Goal: Use online tool/utility

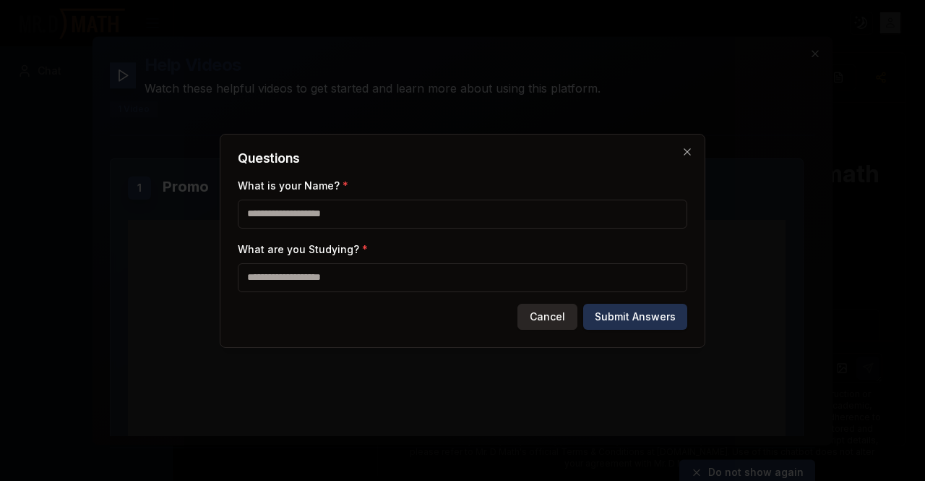
click at [552, 312] on button "Cancel" at bounding box center [548, 317] width 60 height 26
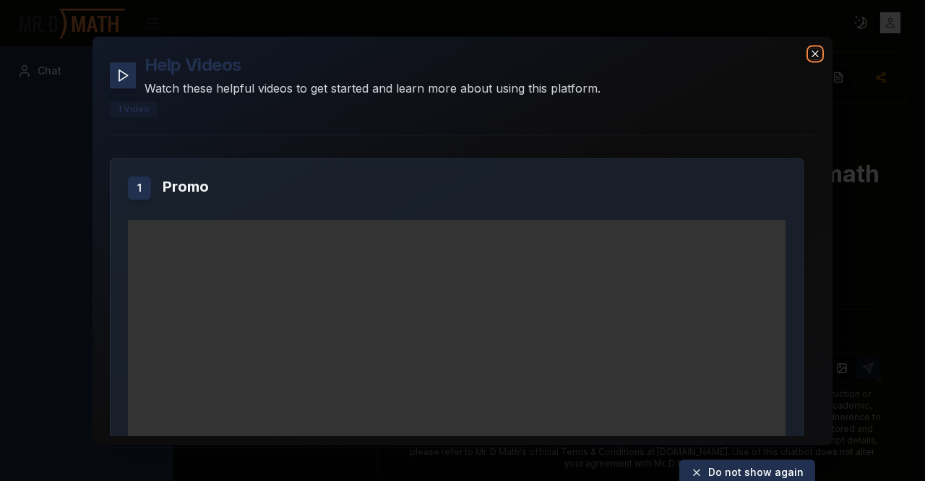
click at [815, 56] on icon "button" at bounding box center [816, 54] width 12 height 12
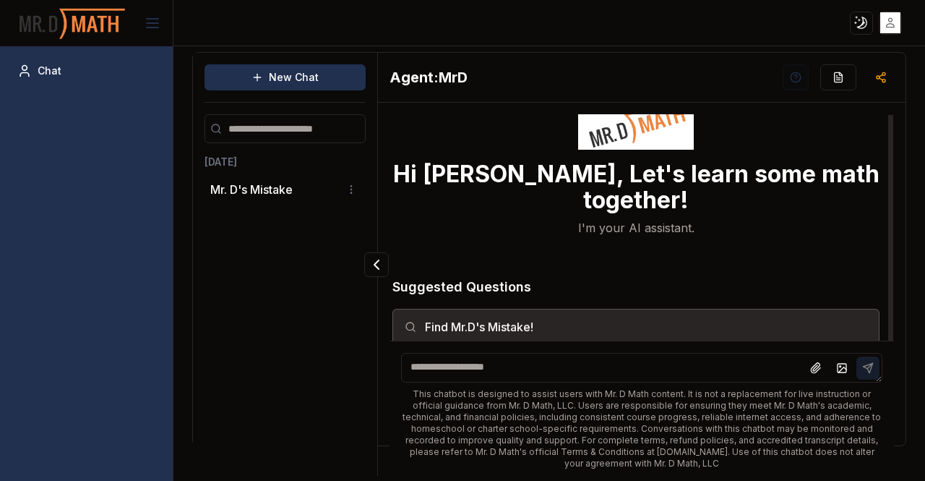
click at [575, 309] on button "Find Mr.D's Mistake!" at bounding box center [635, 327] width 487 height 36
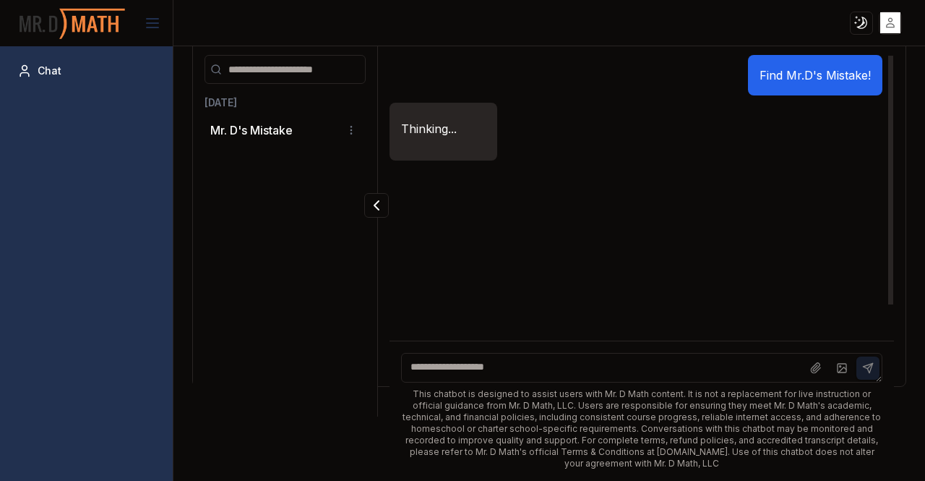
scroll to position [61, 0]
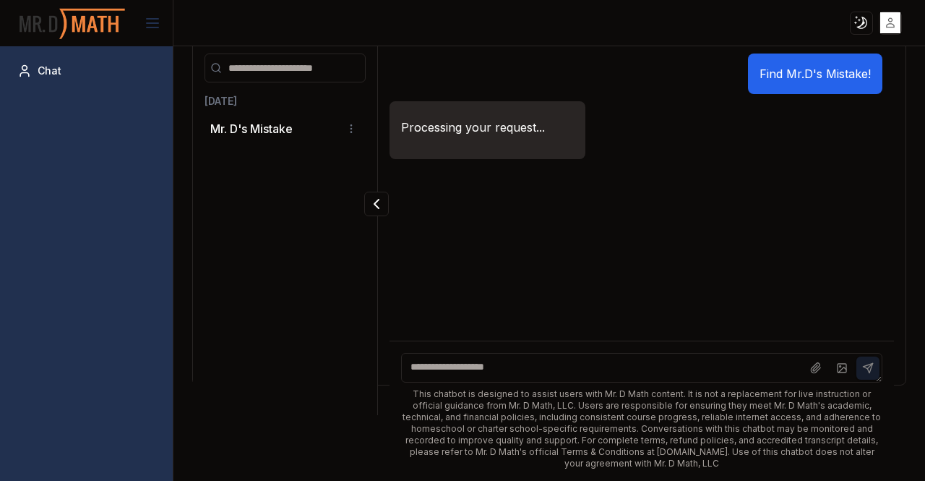
click at [606, 374] on textarea at bounding box center [641, 368] width 481 height 30
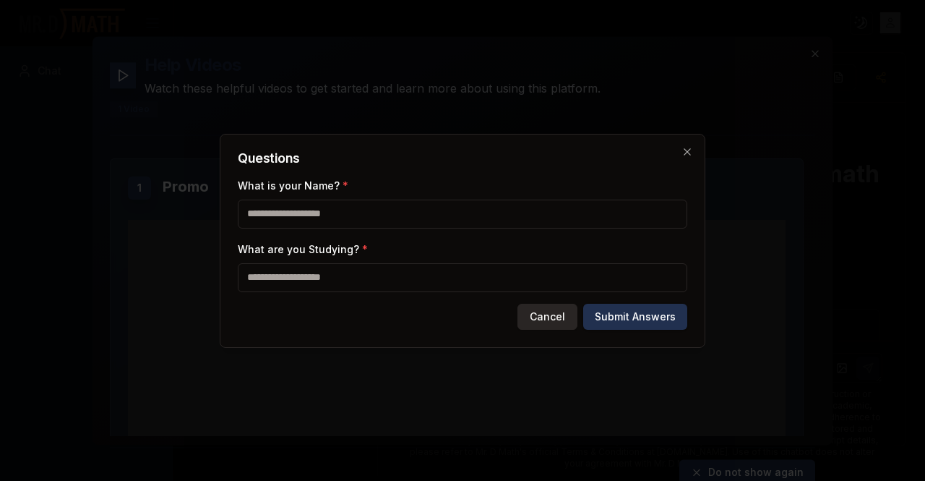
click at [557, 319] on button "Cancel" at bounding box center [548, 317] width 60 height 26
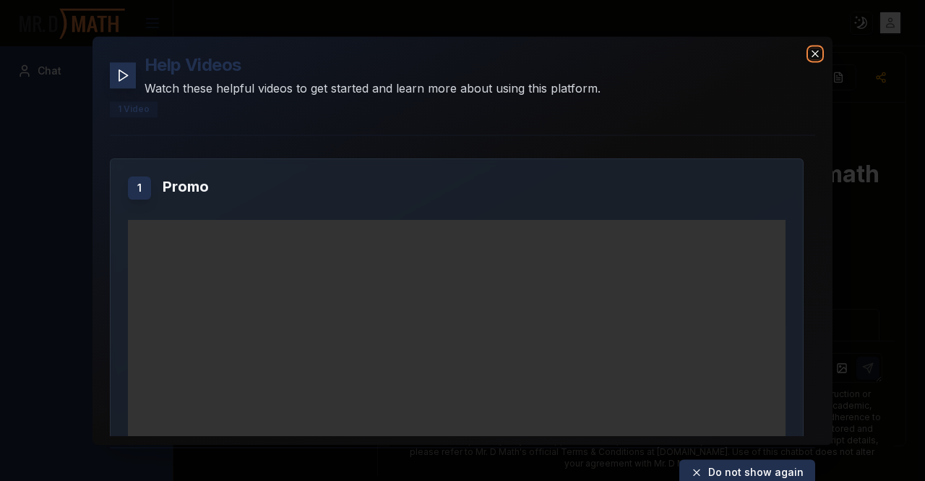
click at [817, 53] on icon "button" at bounding box center [816, 54] width 12 height 12
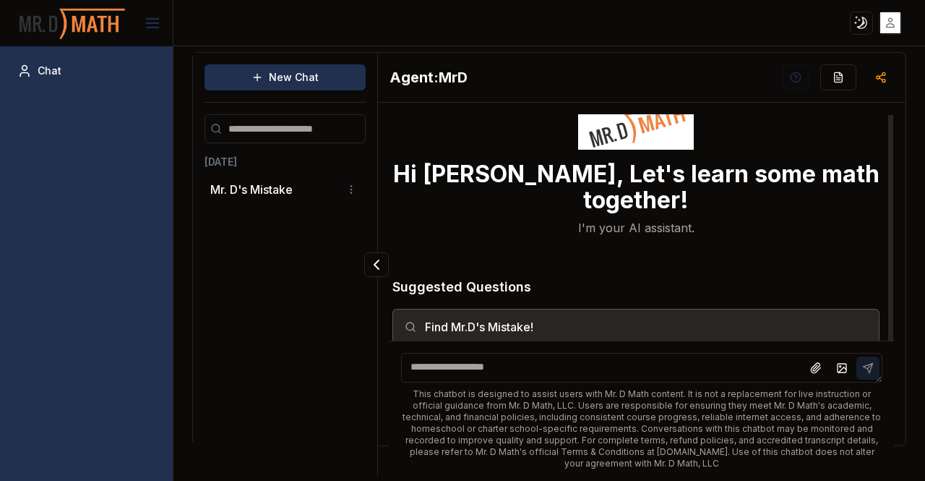
scroll to position [44, 0]
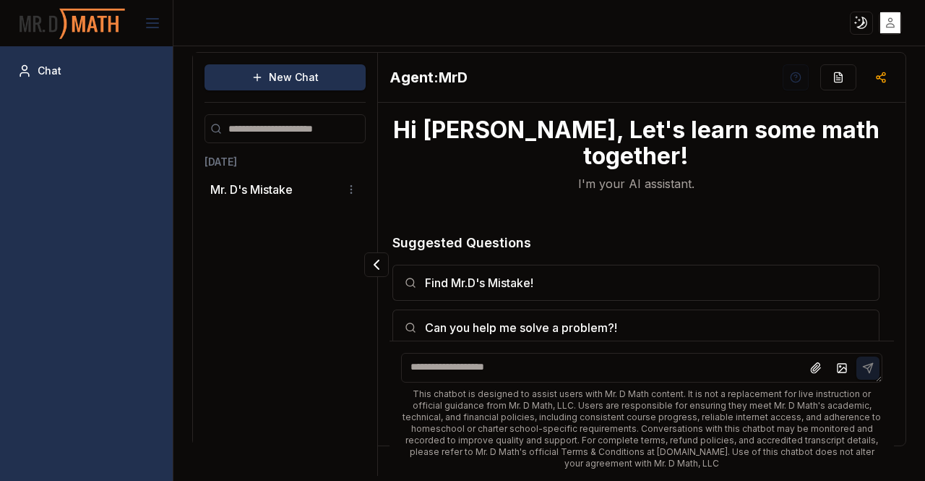
click at [617, 373] on textarea at bounding box center [641, 368] width 481 height 30
type textarea "**********"
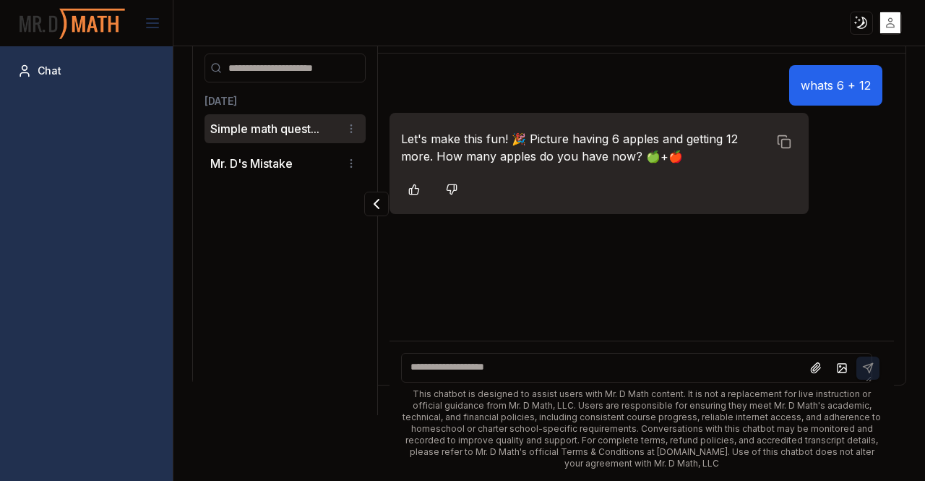
scroll to position [72, 0]
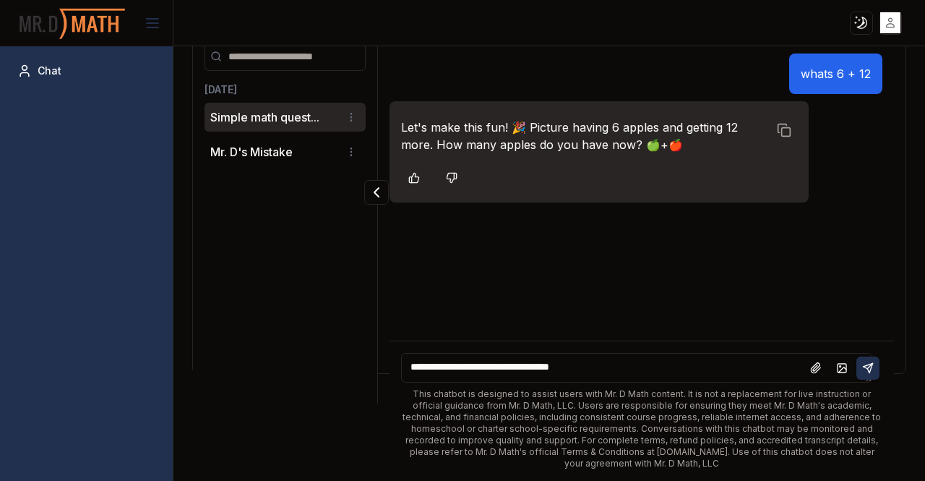
type textarea "**********"
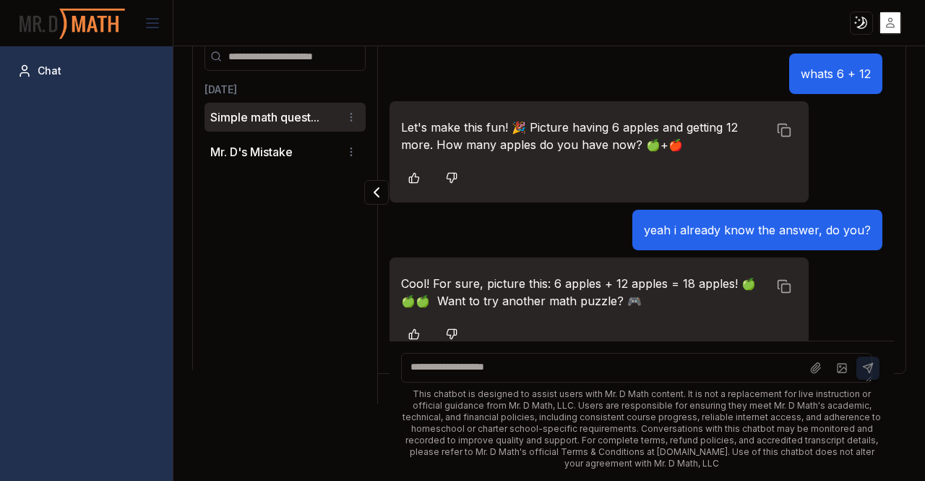
scroll to position [16, 0]
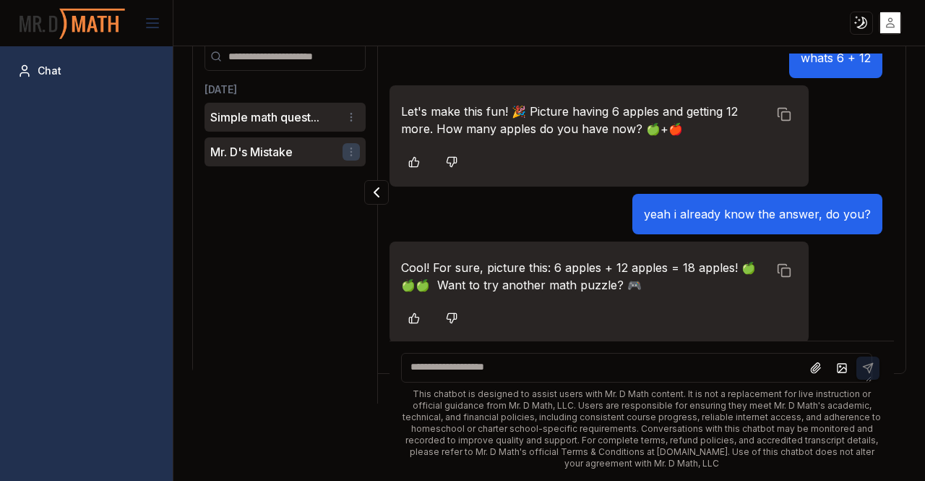
click at [343, 150] on html "Toggle theme Toggle user menu Chat New Chat [DATE] Simple math quest... Mr. D's…" at bounding box center [462, 240] width 925 height 481
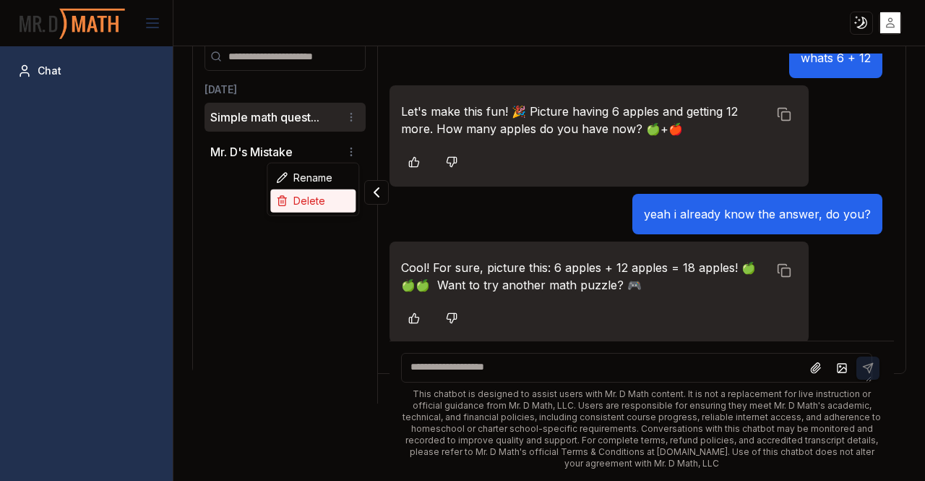
click at [309, 203] on div "Delete" at bounding box center [312, 200] width 85 height 23
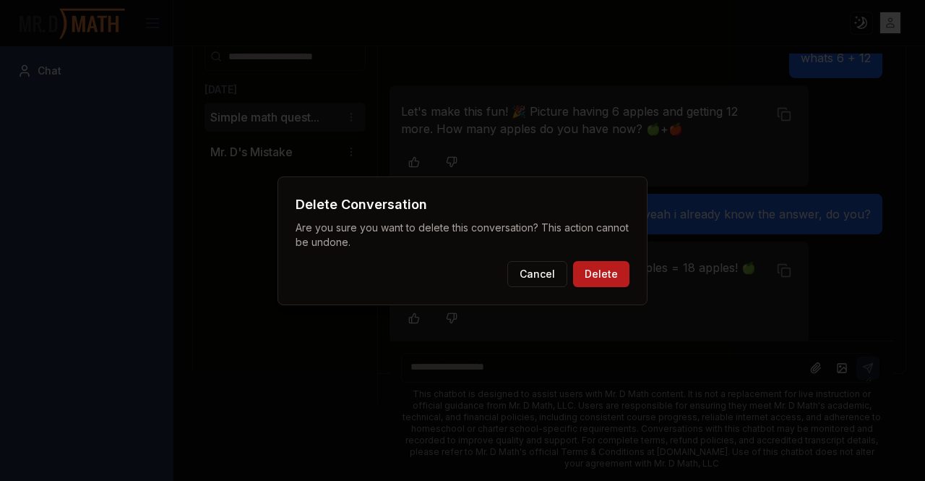
click at [612, 278] on button "Delete" at bounding box center [601, 274] width 56 height 26
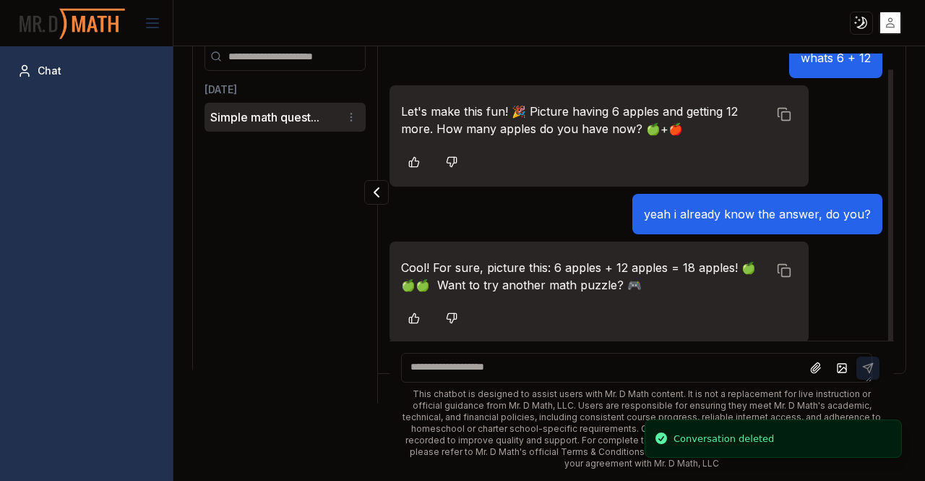
click at [355, 106] on li "Simple math quest..." at bounding box center [285, 117] width 161 height 29
click at [357, 121] on html "Toggle theme Toggle user menu Chat New Chat [DATE] Simple math quest... Agent: …" at bounding box center [462, 240] width 925 height 481
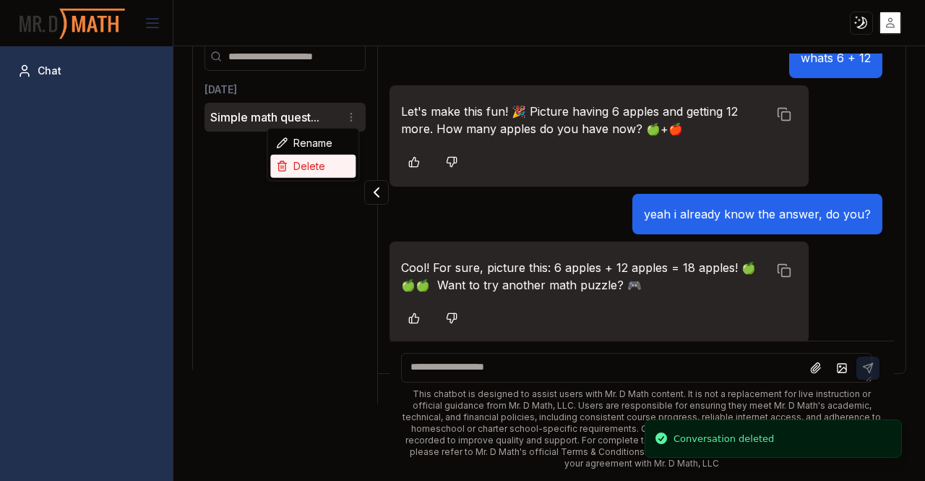
click at [331, 160] on div "Delete" at bounding box center [312, 166] width 85 height 23
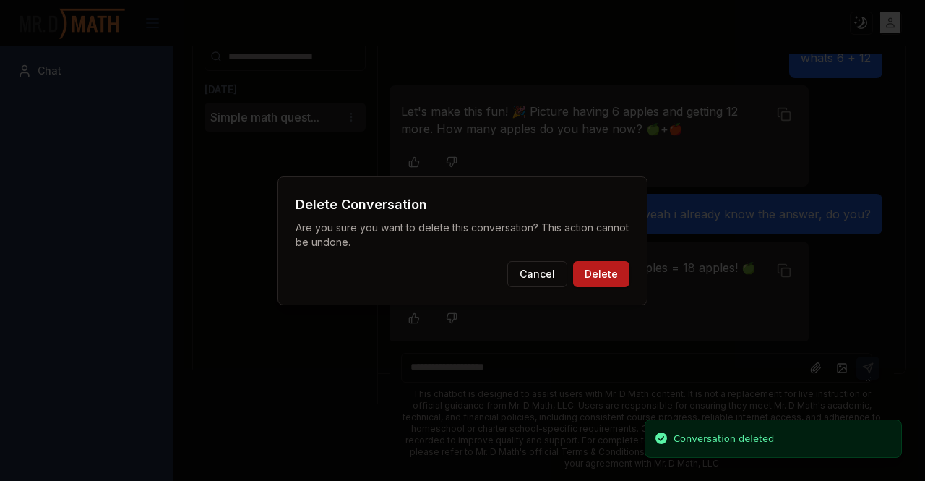
click at [617, 274] on button "Delete" at bounding box center [601, 274] width 56 height 26
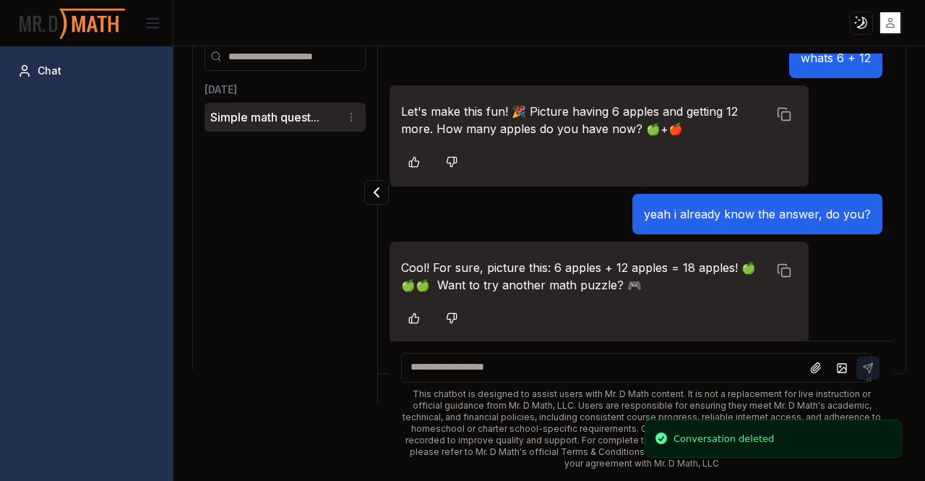
scroll to position [0, 0]
